Goal: Transaction & Acquisition: Purchase product/service

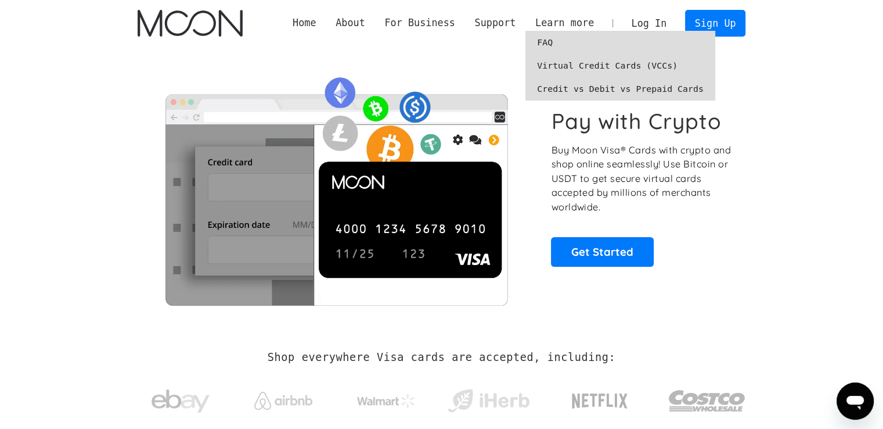
click at [657, 13] on link "Log In" at bounding box center [649, 23] width 55 height 26
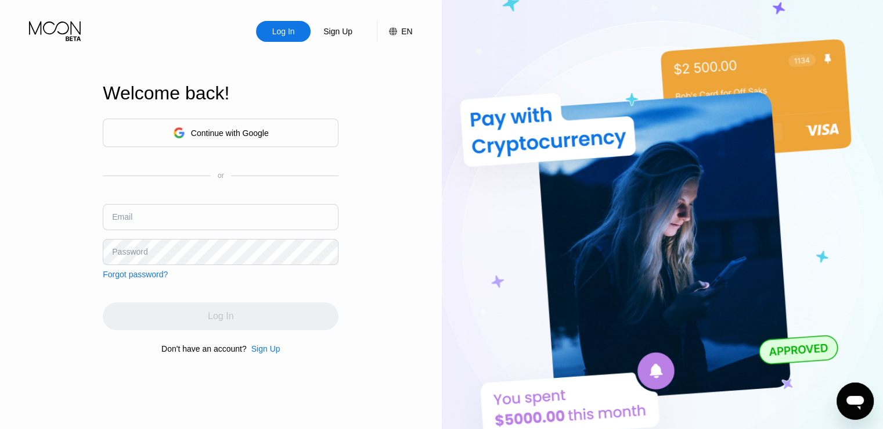
click at [182, 214] on input "text" at bounding box center [221, 217] width 236 height 26
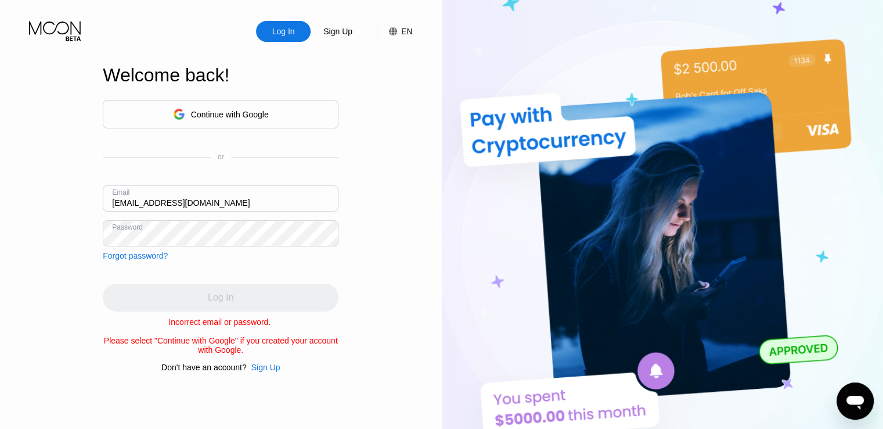
click at [143, 198] on input "[EMAIL_ADDRESS][DOMAIN_NAME]" at bounding box center [221, 198] width 236 height 26
type input "J"
type input "[EMAIL_ADDRESS][DOMAIN_NAME]"
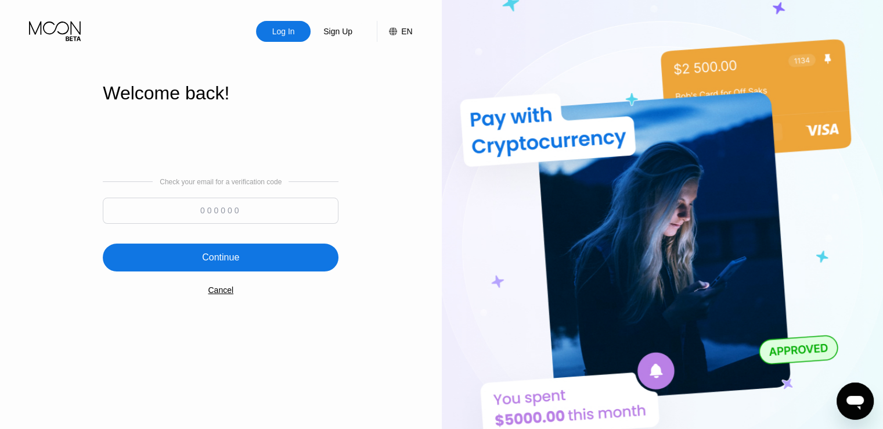
click at [243, 211] on input at bounding box center [221, 210] width 236 height 26
paste input "499260"
type input "499260"
click at [223, 251] on div "Continue" at bounding box center [220, 257] width 37 height 12
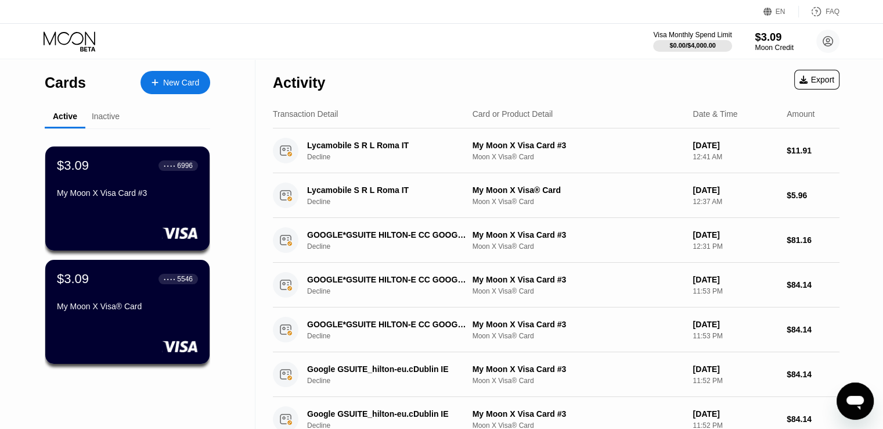
click at [768, 44] on div "Moon Credit" at bounding box center [774, 48] width 39 height 8
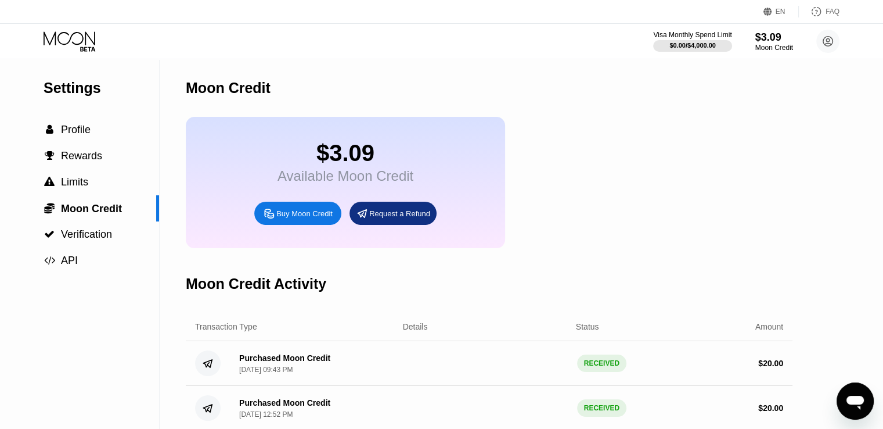
click at [311, 218] on div "Buy Moon Credit" at bounding box center [304, 213] width 56 height 10
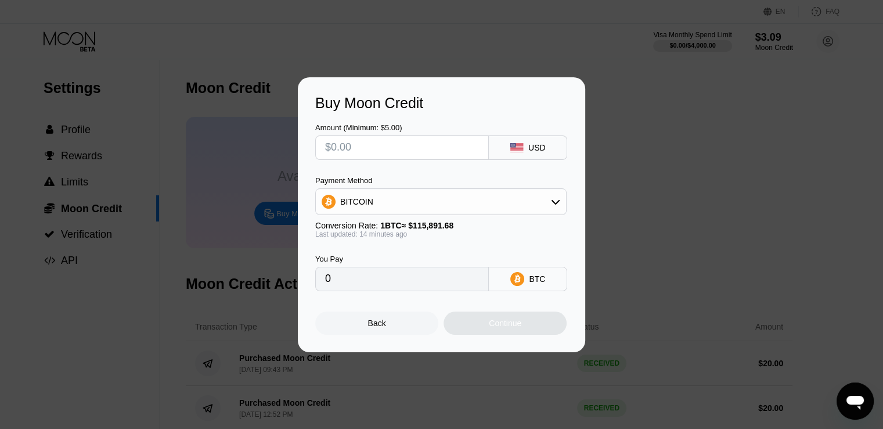
click at [423, 142] on input "text" at bounding box center [402, 147] width 154 height 23
type input "$2"
type input "0.00001724"
type input "$20"
type input "0.00017235"
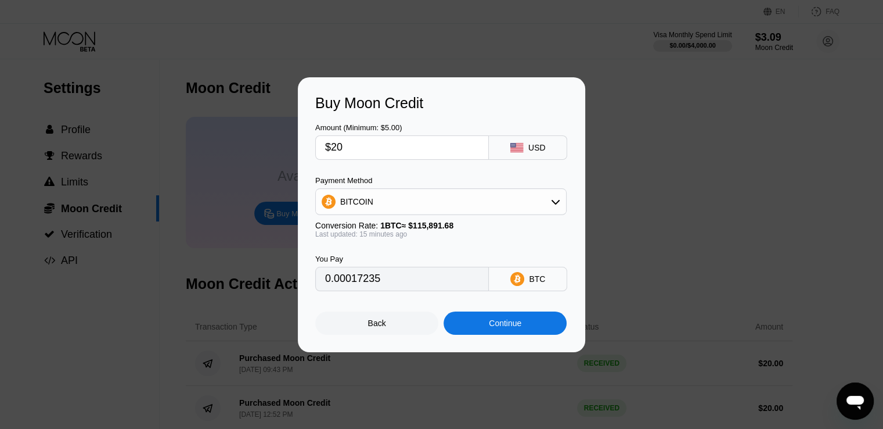
type input "$20"
click at [515, 328] on div "Continue" at bounding box center [505, 322] width 33 height 9
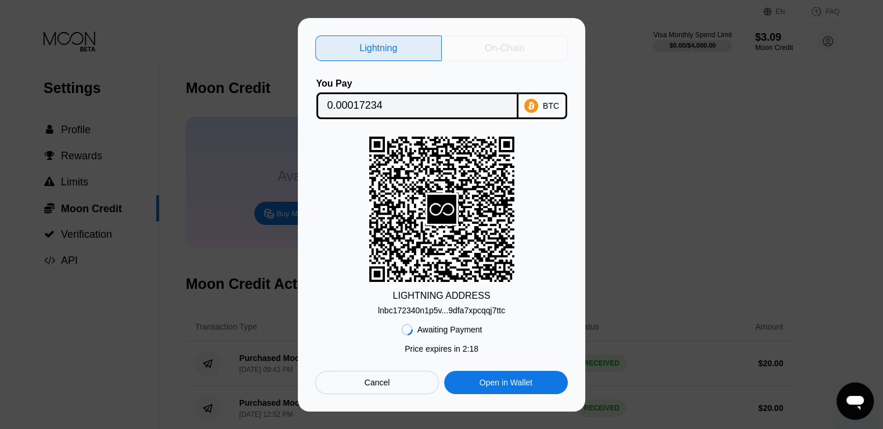
click at [517, 51] on div "On-Chain" at bounding box center [504, 48] width 39 height 12
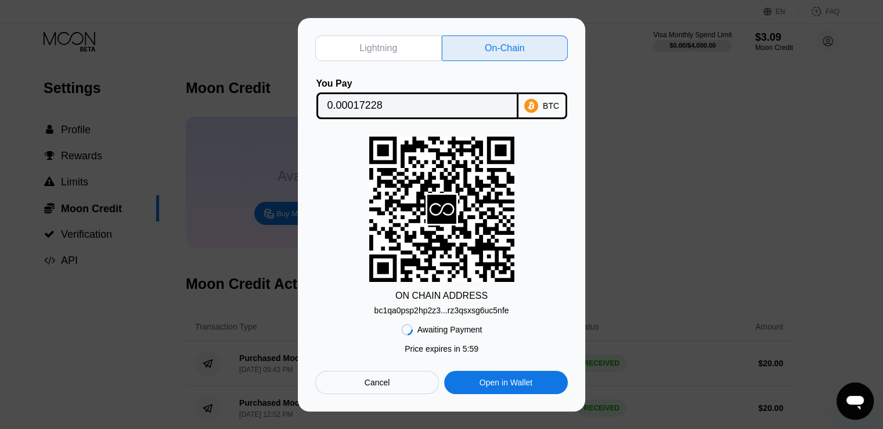
click at [481, 310] on div "bc1qa0psp2hp2z3...rz3qsxsg6uc5nfe" at bounding box center [442, 309] width 135 height 9
click at [416, 98] on input "0.00017228" at bounding box center [418, 105] width 180 height 23
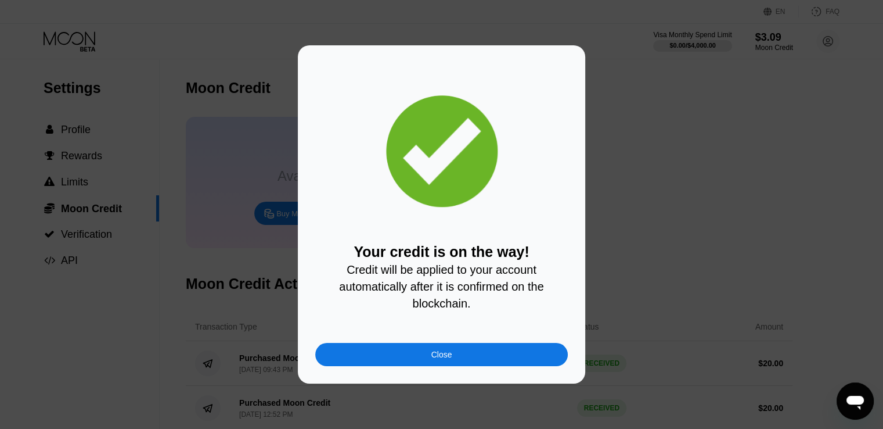
click at [451, 358] on div "Close" at bounding box center [442, 354] width 21 height 9
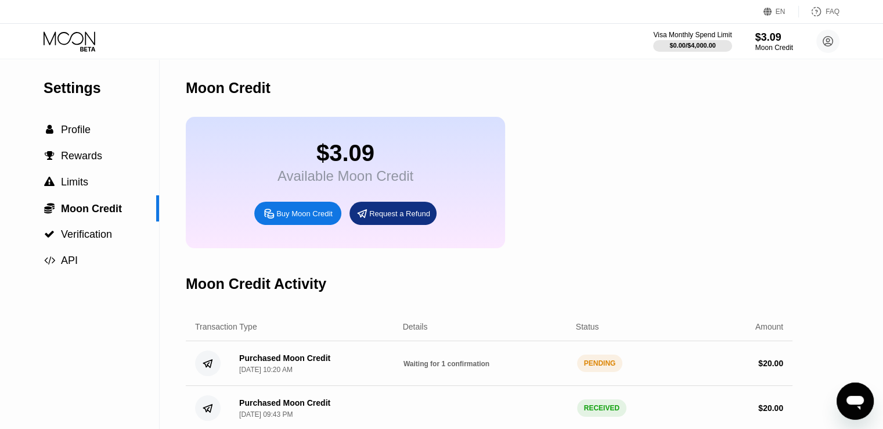
click at [99, 136] on div " Profile" at bounding box center [79, 130] width 159 height 12
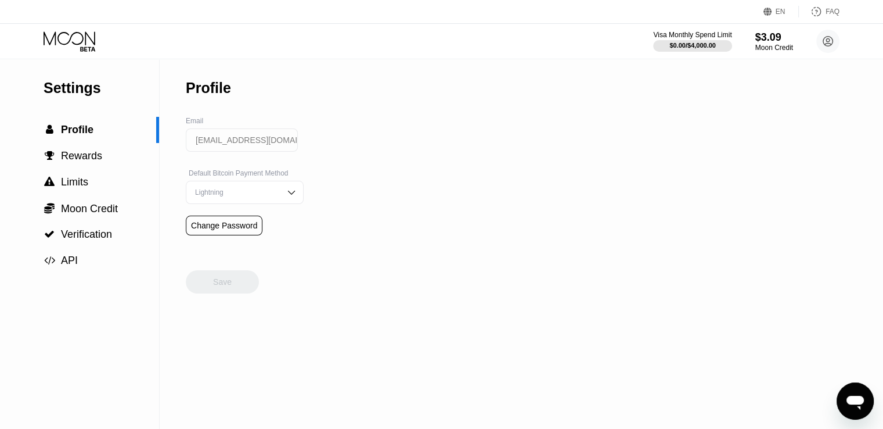
click at [74, 45] on icon at bounding box center [71, 41] width 54 height 20
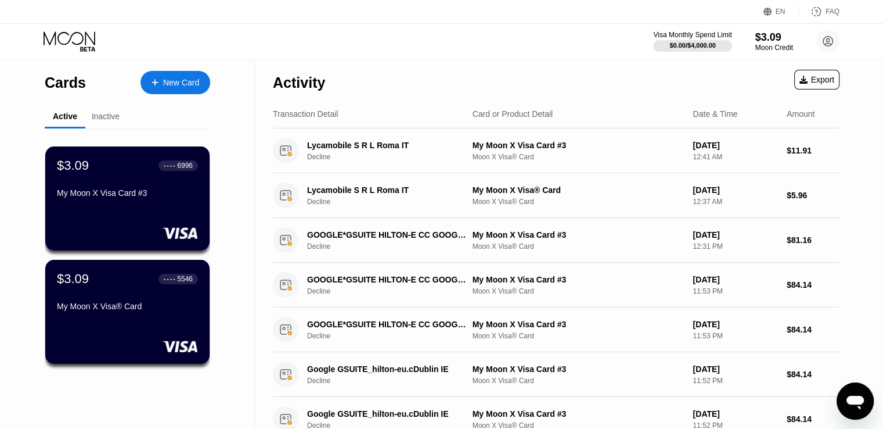
click at [70, 35] on icon at bounding box center [71, 41] width 54 height 20
